Goal: Task Accomplishment & Management: Manage account settings

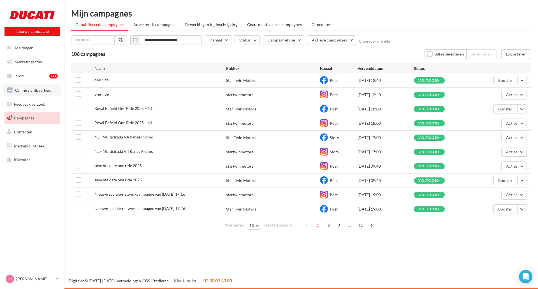
click at [36, 92] on span "Online zichtbaarheid" at bounding box center [33, 90] width 36 height 5
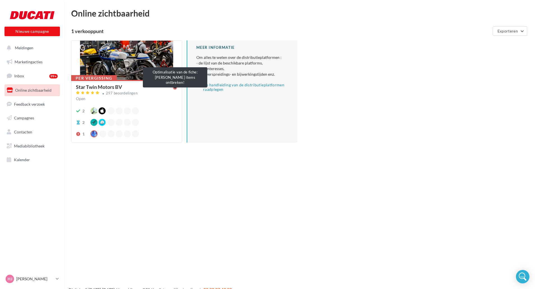
click at [177, 88] on icon at bounding box center [175, 87] width 4 height 4
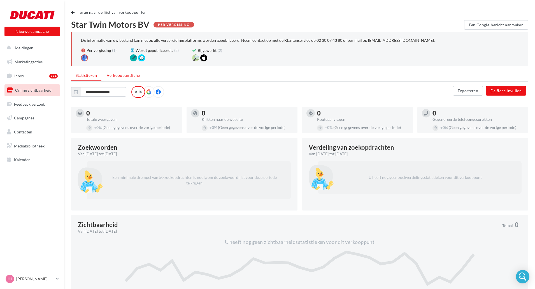
click at [121, 75] on span "Verkooppuntfiche" at bounding box center [123, 75] width 33 height 5
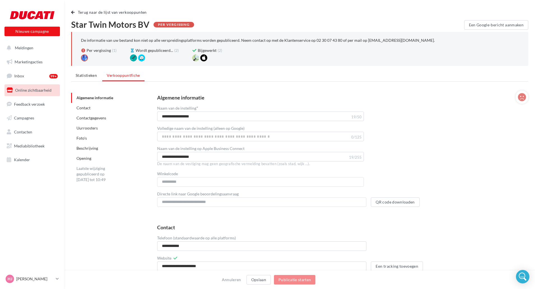
click at [89, 129] on link "Uurroosters" at bounding box center [87, 128] width 21 height 5
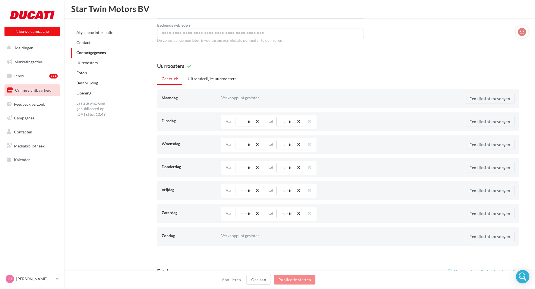
scroll to position [374, 0]
click at [218, 81] on li "Uitzonderlijke uurroosters" at bounding box center [212, 80] width 58 height 10
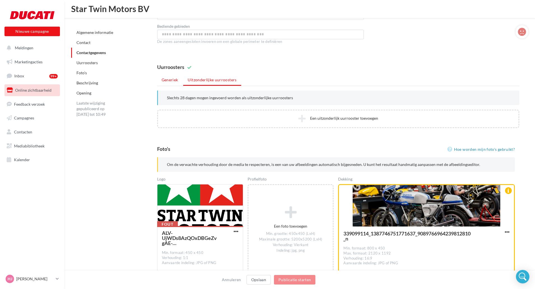
click at [173, 80] on li "Generiek" at bounding box center [170, 80] width 26 height 10
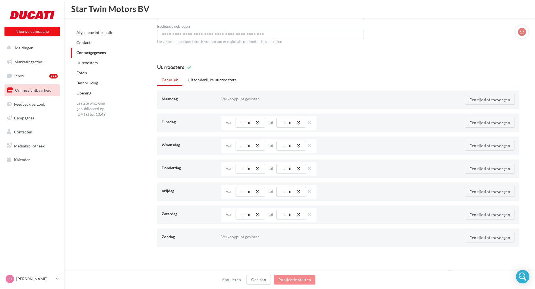
drag, startPoint x: 218, startPoint y: 74, endPoint x: 215, endPoint y: 79, distance: 6.3
click at [218, 74] on div "Uurroosters [GEOGRAPHIC_DATA] Uitzonderlijke uurroosters Maandag Verkooppunt ge…" at bounding box center [338, 155] width 362 height 182
click at [215, 79] on li "Uitzonderlijke uurroosters" at bounding box center [212, 80] width 58 height 10
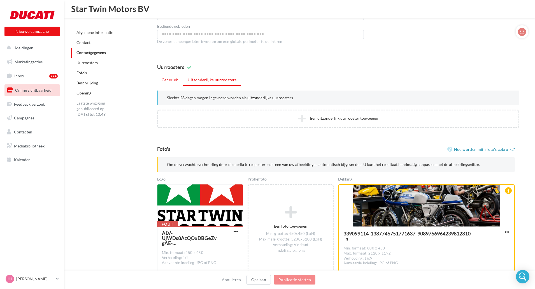
click at [170, 81] on li "Generiek" at bounding box center [170, 80] width 26 height 10
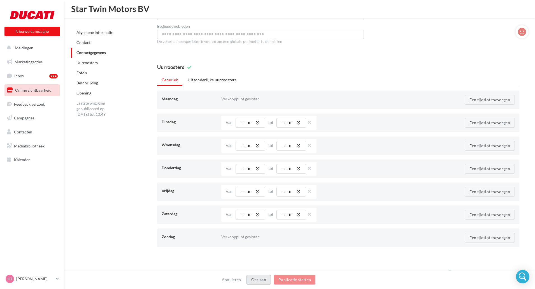
click at [261, 280] on button "Opslaan" at bounding box center [259, 280] width 24 height 10
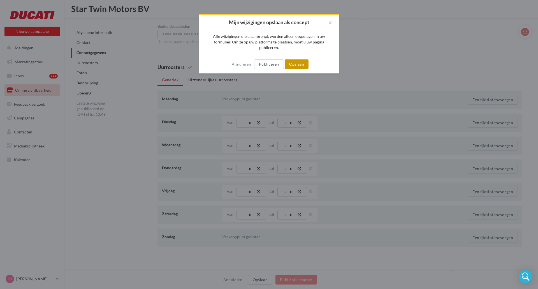
click at [294, 67] on button "Opslaan" at bounding box center [297, 64] width 24 height 10
